Goal: Check status: Check status

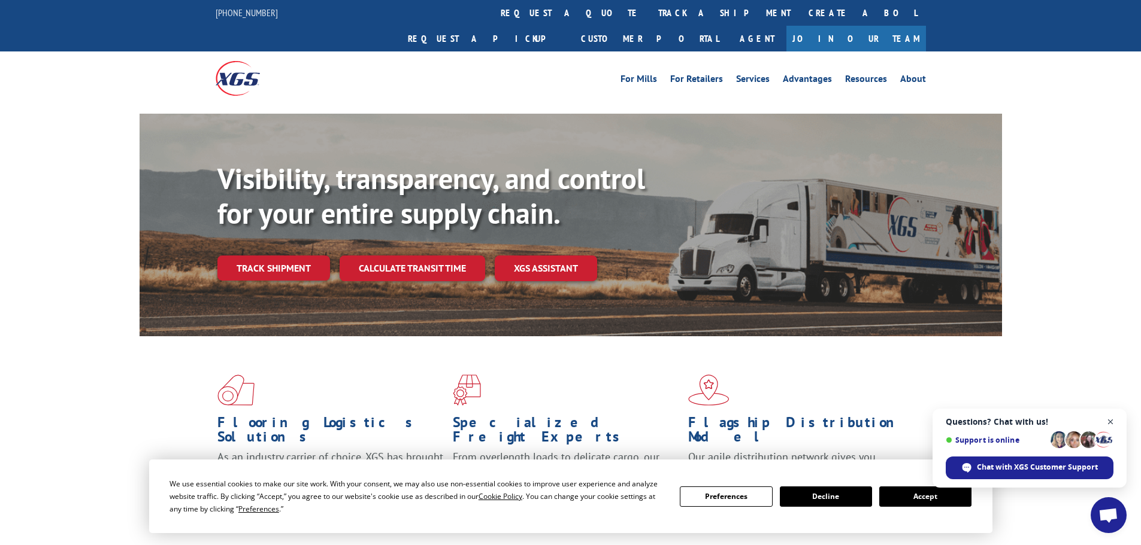
click at [1114, 420] on span "Close chat" at bounding box center [1110, 422] width 15 height 15
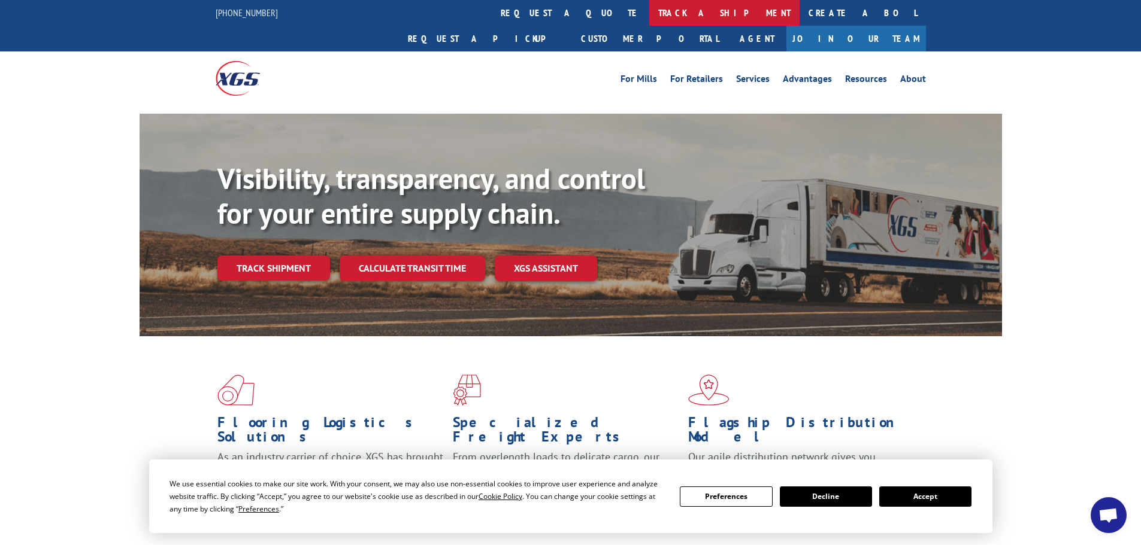
click at [649, 15] on link "track a shipment" at bounding box center [724, 13] width 150 height 26
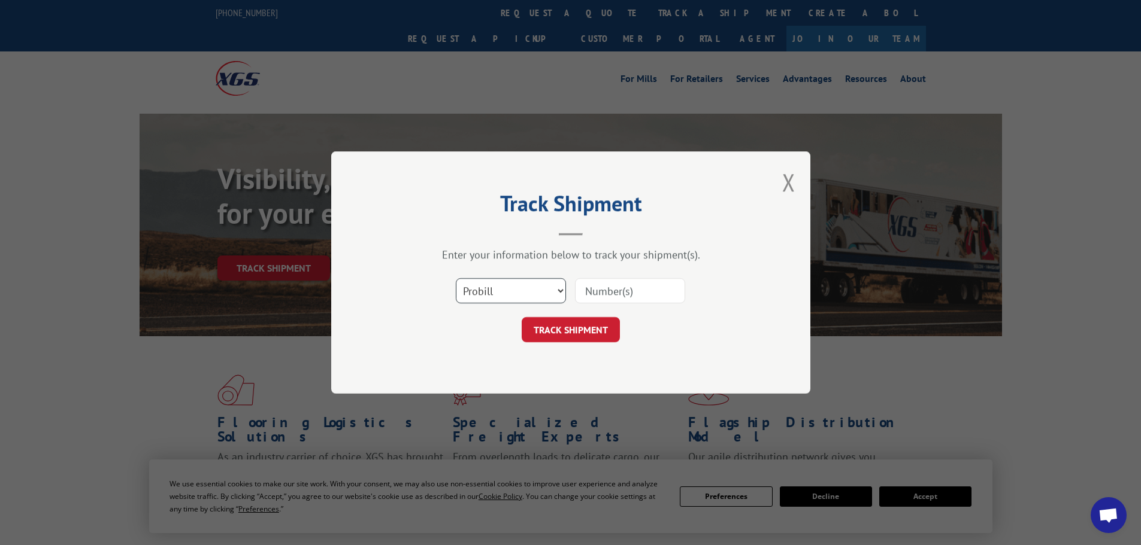
click at [516, 301] on select "Select category... Probill BOL PO" at bounding box center [511, 290] width 110 height 25
select select "po"
click at [456, 278] on select "Select category... Probill BOL PO" at bounding box center [511, 290] width 110 height 25
click at [633, 295] on input at bounding box center [630, 290] width 110 height 25
paste input "59535780"
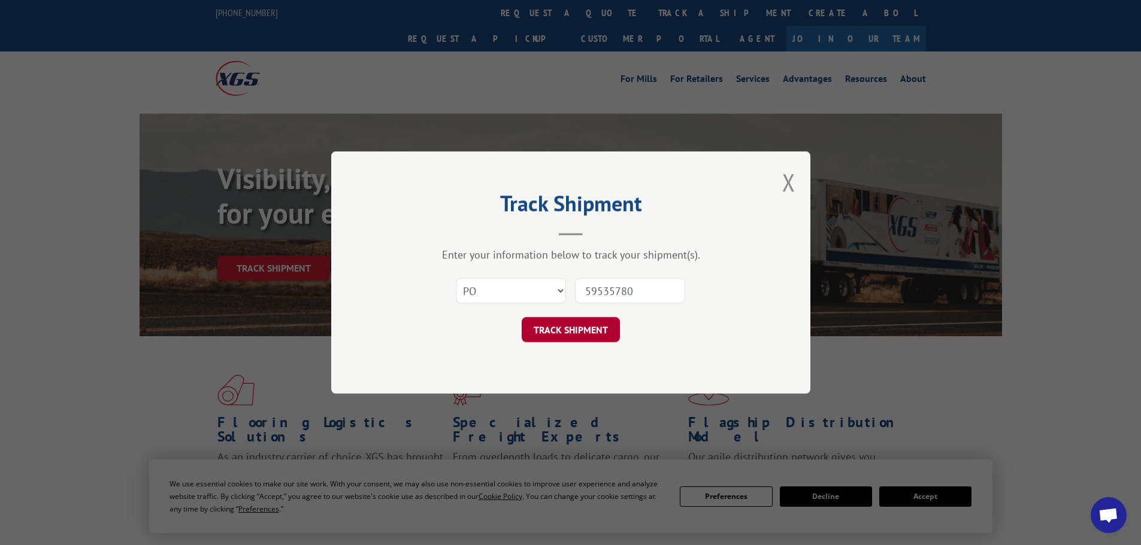
type input "59535780"
click at [574, 329] on button "TRACK SHIPMENT" at bounding box center [571, 329] width 98 height 25
